Goal: Find specific page/section

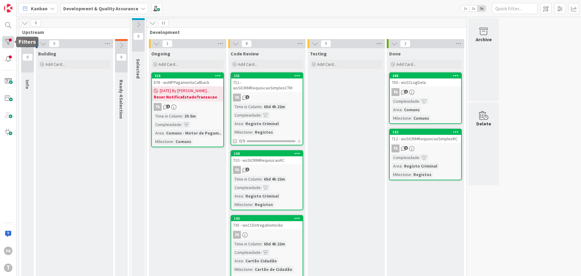
click at [12, 44] on div at bounding box center [8, 42] width 12 height 12
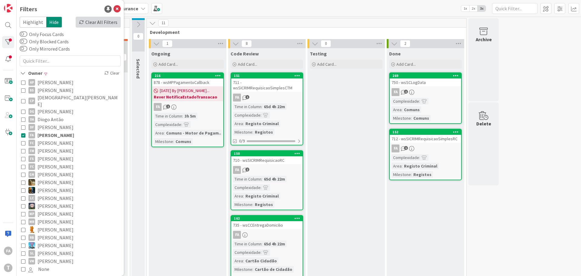
click at [93, 20] on div "Clear All Filters" at bounding box center [98, 22] width 45 height 11
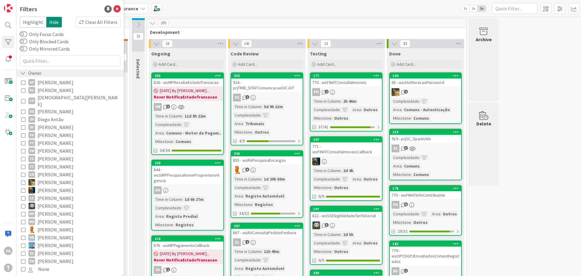
click at [39, 74] on div "Owner" at bounding box center [31, 73] width 23 height 8
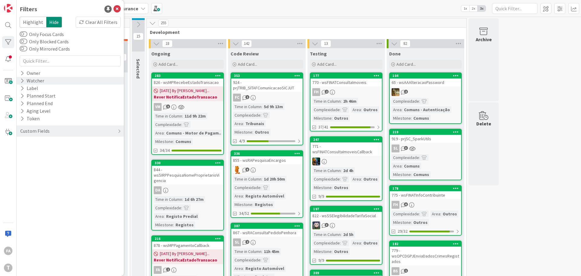
click at [46, 81] on div "Watcher" at bounding box center [70, 81] width 107 height 8
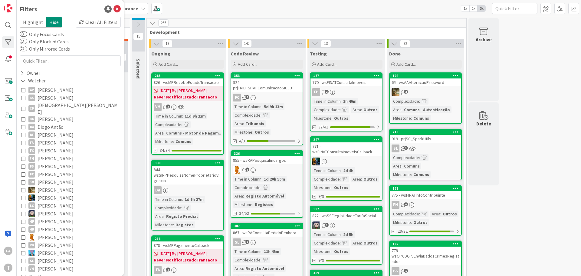
click at [50, 140] on span "[PERSON_NAME]" at bounding box center [56, 143] width 36 height 8
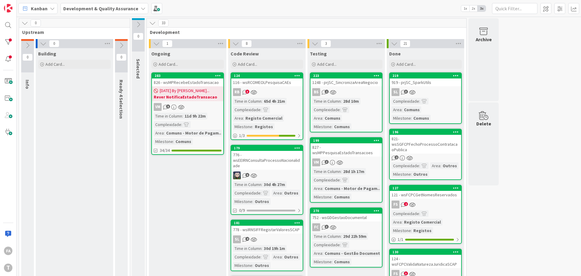
click at [195, 80] on div "826 - wsMPRecebeEstadoTransacao" at bounding box center [187, 82] width 71 height 8
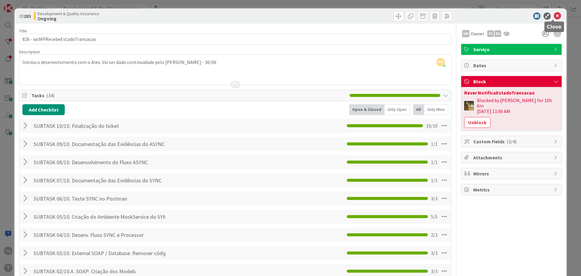
click at [555, 16] on icon at bounding box center [557, 15] width 7 height 7
